Goal: Task Accomplishment & Management: Manage account settings

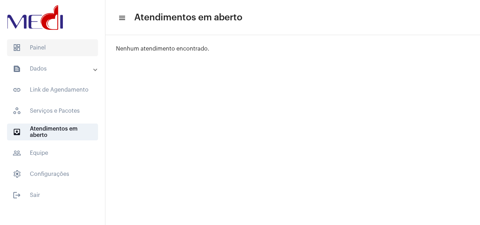
click at [73, 54] on span "dashboard Painel" at bounding box center [52, 47] width 91 height 17
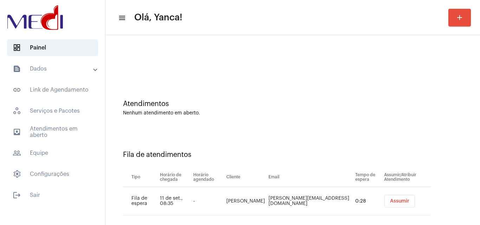
scroll to position [9, 0]
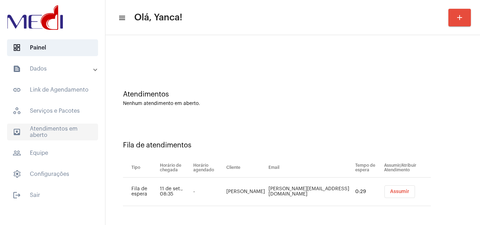
click at [53, 129] on span "outbox_outline Atendimentos em aberto" at bounding box center [52, 132] width 91 height 17
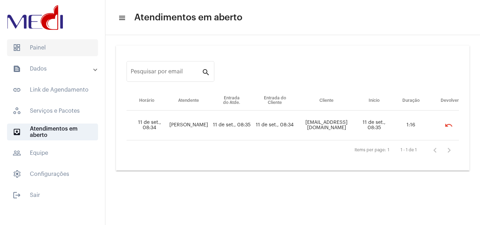
click at [68, 50] on span "dashboard Painel" at bounding box center [52, 47] width 91 height 17
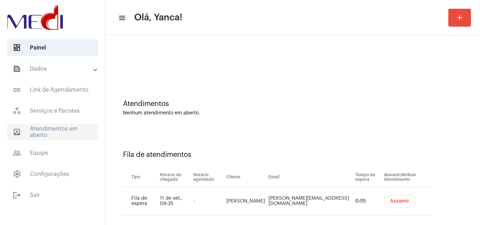
click at [55, 131] on span "outbox_outline Atendimentos em aberto" at bounding box center [52, 132] width 91 height 17
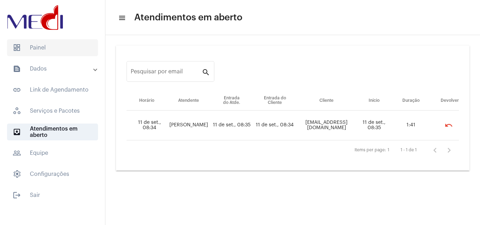
click at [67, 47] on span "dashboard Painel" at bounding box center [52, 47] width 91 height 17
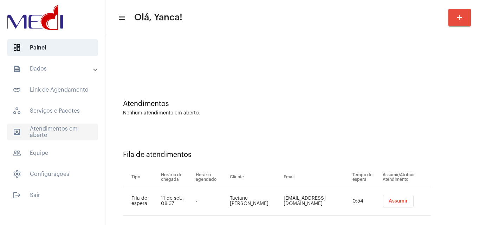
click at [63, 128] on span "outbox_outline Atendimentos em aberto" at bounding box center [52, 132] width 91 height 17
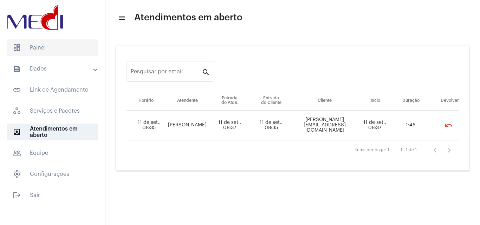
click at [67, 51] on span "dashboard Painel" at bounding box center [52, 47] width 91 height 17
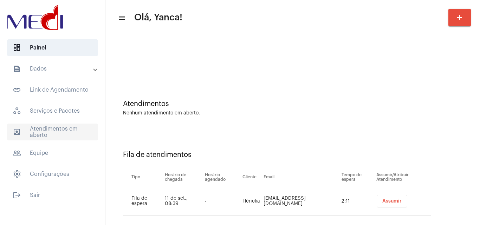
click at [58, 126] on span "outbox_outline Atendimentos em aberto" at bounding box center [52, 132] width 91 height 17
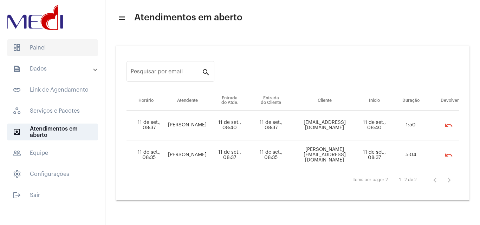
click at [55, 45] on span "dashboard Painel" at bounding box center [52, 47] width 91 height 17
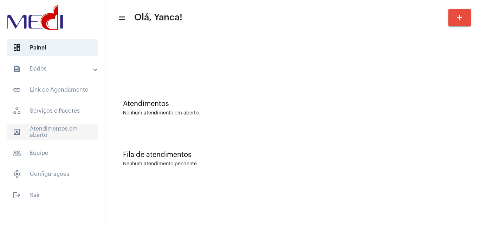
click at [61, 130] on span "outbox_outline Atendimentos em aberto" at bounding box center [52, 132] width 91 height 17
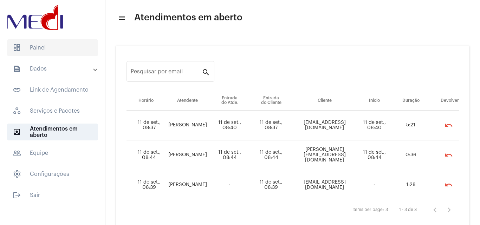
click at [64, 51] on span "dashboard Painel" at bounding box center [52, 47] width 91 height 17
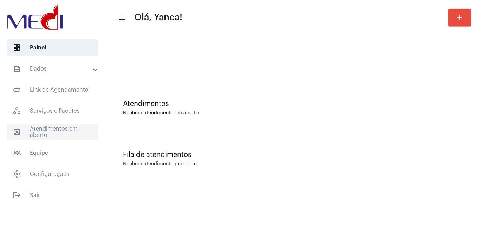
click at [52, 125] on span "outbox_outline Atendimentos em aberto" at bounding box center [52, 132] width 91 height 17
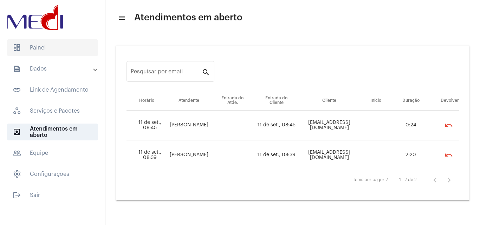
click at [54, 48] on span "dashboard Painel" at bounding box center [52, 47] width 91 height 17
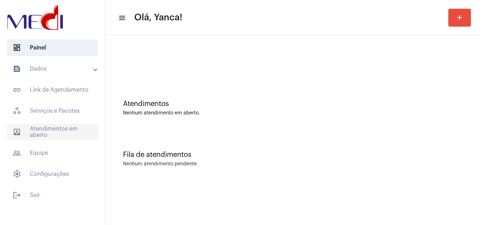
click at [55, 133] on span "outbox_outline Atendimentos em aberto" at bounding box center [52, 132] width 91 height 17
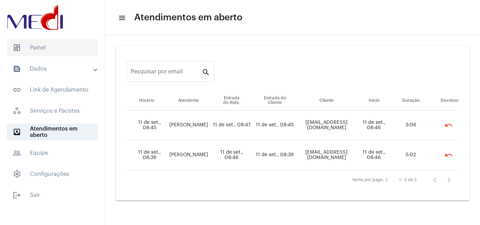
click at [64, 52] on span "dashboard Painel" at bounding box center [52, 47] width 91 height 17
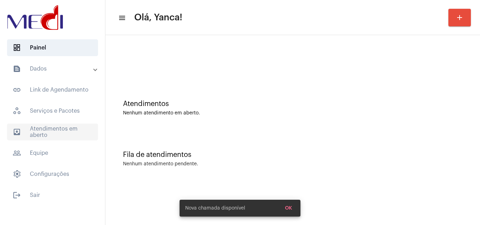
click at [62, 128] on span "outbox_outline Atendimentos em aberto" at bounding box center [52, 132] width 91 height 17
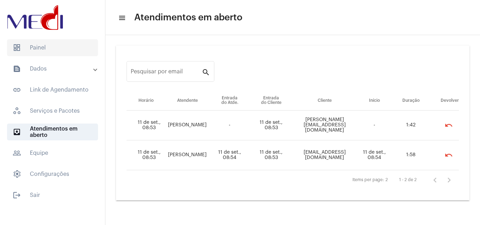
click at [46, 45] on span "dashboard Painel" at bounding box center [52, 47] width 91 height 17
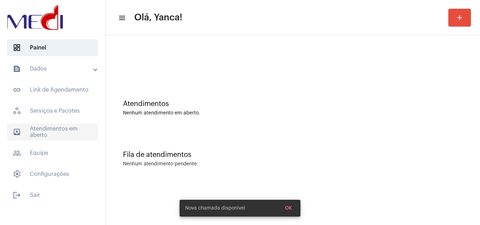
click at [71, 129] on span "outbox_outline Atendimentos em aberto" at bounding box center [52, 132] width 91 height 17
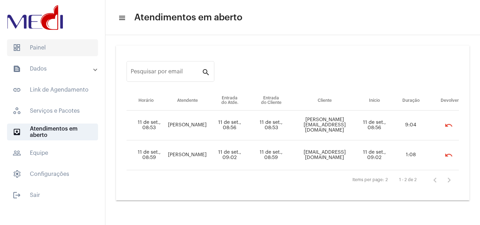
click at [49, 51] on span "dashboard Painel" at bounding box center [52, 47] width 91 height 17
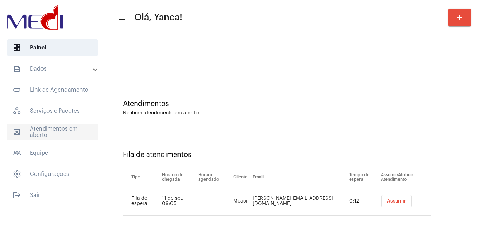
click at [53, 136] on span "outbox_outline Atendimentos em aberto" at bounding box center [52, 132] width 91 height 17
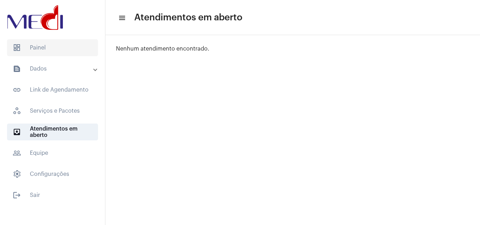
click at [53, 45] on span "dashboard Painel" at bounding box center [52, 47] width 91 height 17
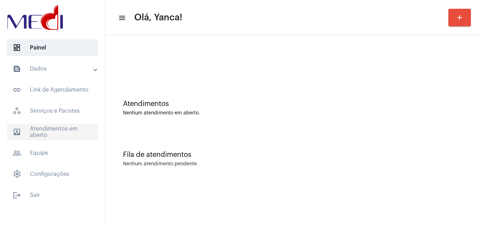
click at [57, 130] on span "outbox_outline Atendimentos em aberto" at bounding box center [52, 132] width 91 height 17
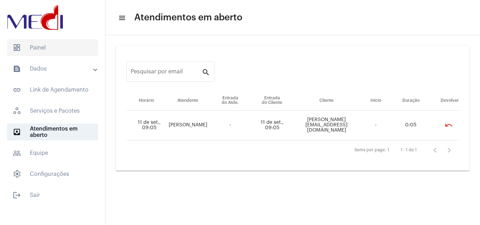
click at [53, 48] on span "dashboard Painel" at bounding box center [52, 47] width 91 height 17
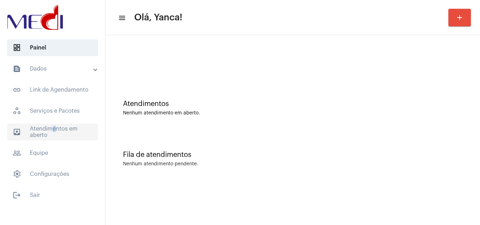
click at [48, 130] on span "outbox_outline Atendimentos em aberto" at bounding box center [52, 132] width 91 height 17
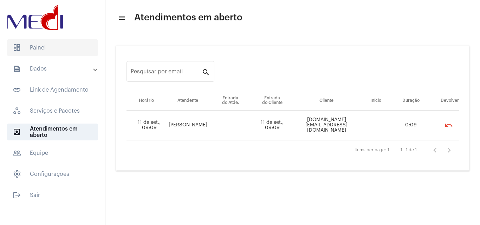
click at [68, 47] on span "dashboard Painel" at bounding box center [52, 47] width 91 height 17
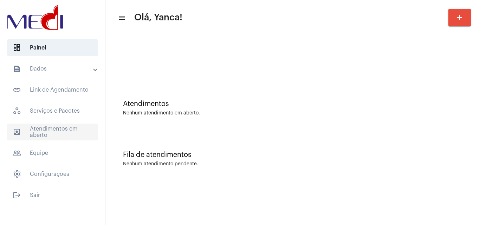
click at [53, 136] on span "outbox_outline Atendimentos em aberto" at bounding box center [52, 132] width 91 height 17
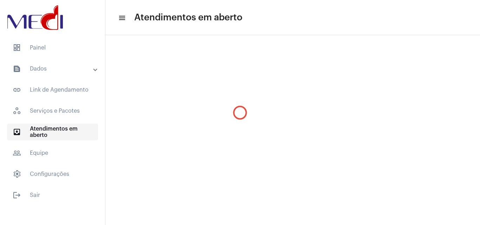
click at [53, 136] on span "outbox_outline Atendimentos em aberto" at bounding box center [52, 132] width 91 height 17
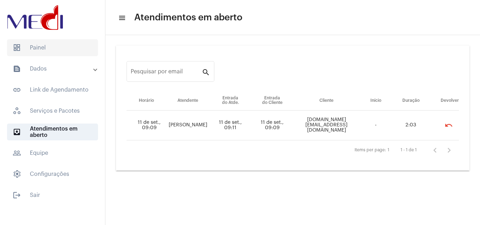
click at [74, 48] on span "dashboard Painel" at bounding box center [52, 47] width 91 height 17
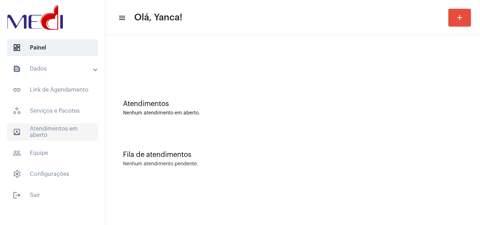
click at [78, 135] on span "outbox_outline Atendimentos em aberto" at bounding box center [52, 132] width 91 height 17
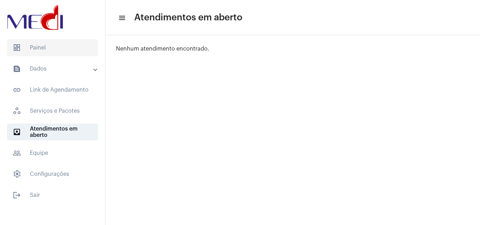
click at [64, 52] on span "dashboard Painel" at bounding box center [52, 47] width 91 height 17
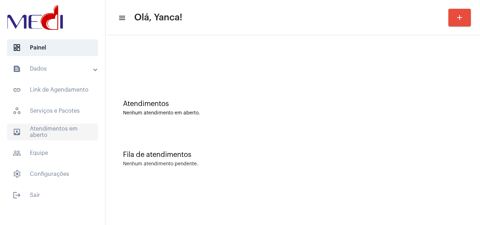
click at [50, 132] on span "outbox_outline Atendimentos em aberto" at bounding box center [52, 132] width 91 height 17
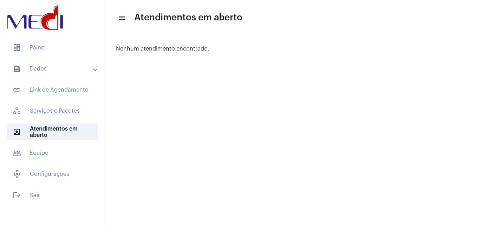
drag, startPoint x: 84, startPoint y: 63, endPoint x: 80, endPoint y: 69, distance: 6.4
click at [83, 65] on mat-expansion-panel-header "text_snippet_outlined Dados" at bounding box center [54, 68] width 101 height 17
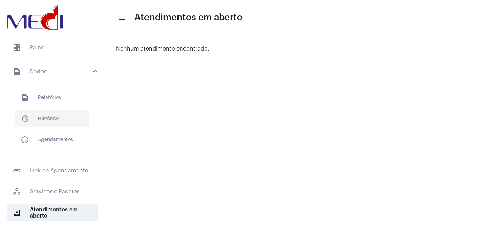
click at [52, 116] on span "history_outlined Histórico" at bounding box center [52, 118] width 74 height 17
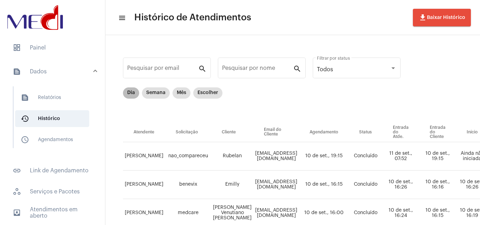
click at [129, 92] on mat-chip "Dia" at bounding box center [131, 92] width 16 height 11
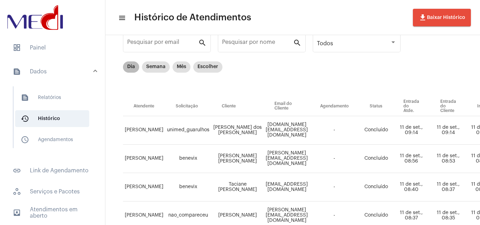
scroll to position [35, 0]
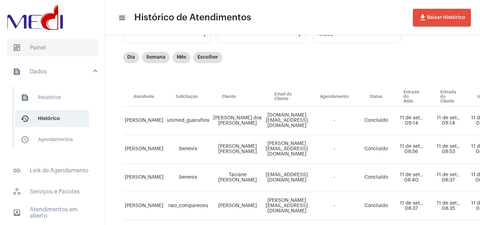
click at [47, 43] on span "dashboard Painel" at bounding box center [52, 47] width 91 height 17
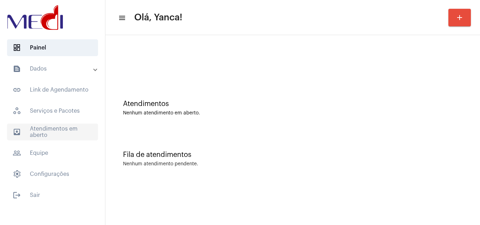
click at [47, 130] on span "outbox_outline Atendimentos em aberto" at bounding box center [52, 132] width 91 height 17
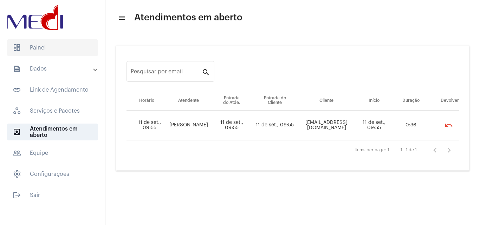
click at [71, 43] on span "dashboard Painel" at bounding box center [52, 47] width 91 height 17
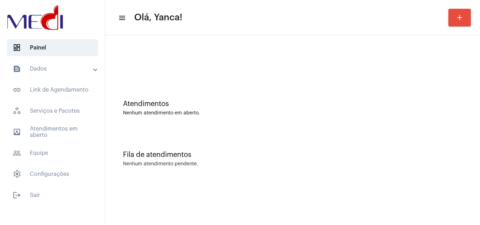
click at [69, 143] on mat-accordion "text_snippet_outlined Dados text_snippet_outlined Relatórios history_outlined H…" at bounding box center [52, 121] width 105 height 122
click at [65, 130] on span "outbox_outline Atendimentos em aberto" at bounding box center [52, 132] width 91 height 17
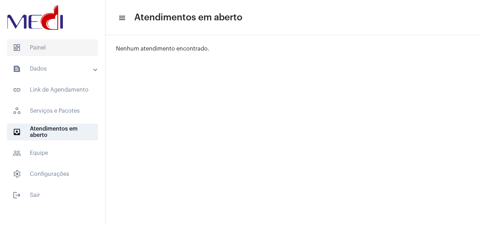
click at [54, 48] on span "dashboard Painel" at bounding box center [52, 47] width 91 height 17
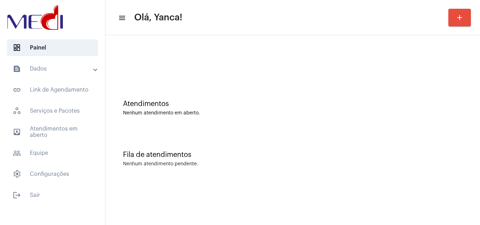
click at [75, 77] on mat-expansion-panel-header "text_snippet_outlined Dados" at bounding box center [54, 68] width 101 height 17
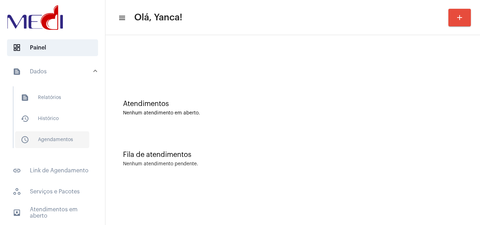
click at [56, 142] on span "schedule_outlined Agendamentos" at bounding box center [52, 139] width 74 height 17
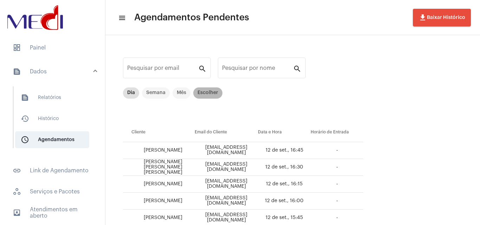
click at [201, 90] on mat-chip "Escolher" at bounding box center [207, 92] width 29 height 11
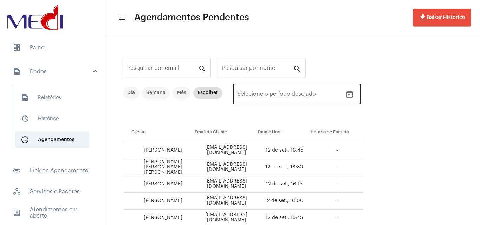
click at [349, 95] on icon "Open calendar" at bounding box center [349, 94] width 6 height 7
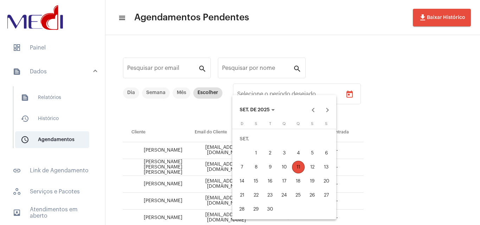
click at [315, 167] on div "12" at bounding box center [312, 167] width 13 height 13
type input "[DATE]"
click at [315, 167] on div "12" at bounding box center [312, 167] width 13 height 13
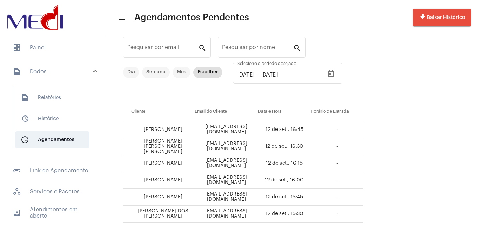
scroll to position [20, 0]
